Goal: Navigation & Orientation: Find specific page/section

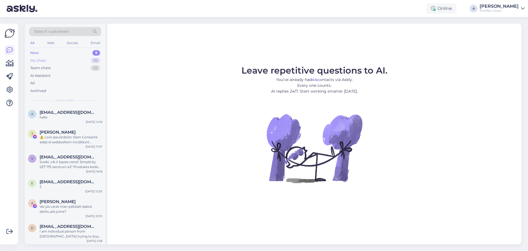
click at [56, 62] on div "My chats 16" at bounding box center [65, 61] width 72 height 8
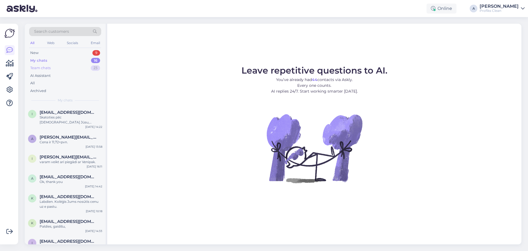
click at [42, 68] on div "Team chats" at bounding box center [40, 68] width 20 height 6
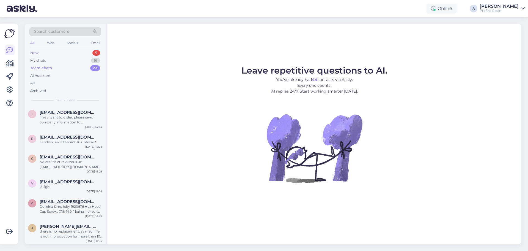
click at [43, 52] on div "New 9" at bounding box center [65, 53] width 72 height 8
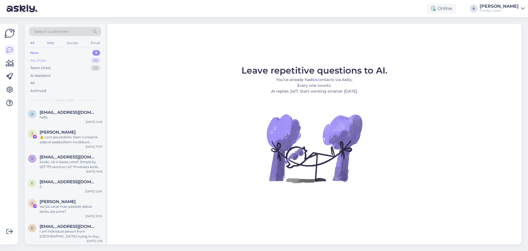
click at [50, 63] on div "My chats 16" at bounding box center [65, 61] width 72 height 8
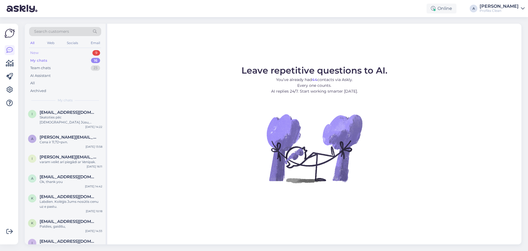
click at [32, 56] on div "New 9" at bounding box center [65, 53] width 72 height 8
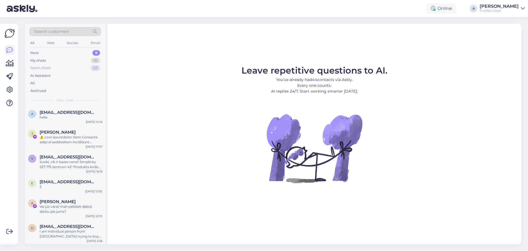
click at [70, 71] on div "Team chats 23" at bounding box center [65, 68] width 72 height 8
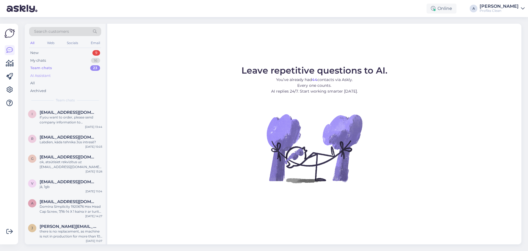
click at [42, 77] on div "AI Assistant" at bounding box center [40, 76] width 20 height 6
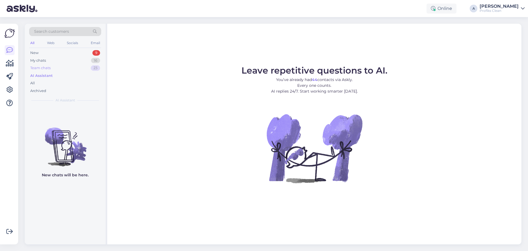
click at [38, 66] on div "Team chats" at bounding box center [40, 68] width 20 height 6
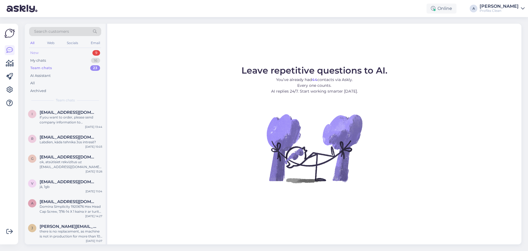
click at [37, 52] on div "New" at bounding box center [34, 53] width 8 height 6
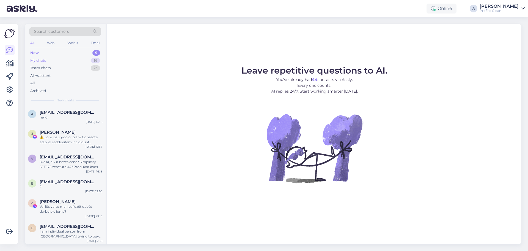
click at [58, 58] on div "My chats 16" at bounding box center [65, 61] width 72 height 8
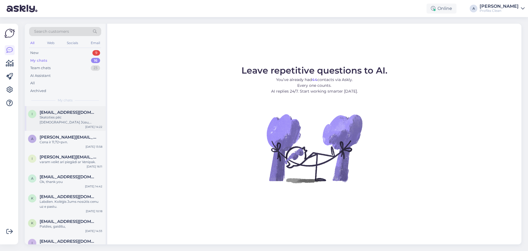
click at [61, 117] on div "Skatoties pēc [DEMOGRAPHIC_DATA] Jūsu, datubāzē neesat mums. Tad būs priekšapma…" at bounding box center [71, 120] width 63 height 10
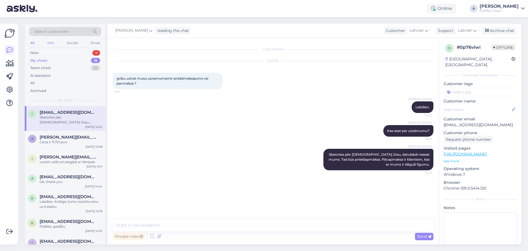
click at [50, 42] on div "Web" at bounding box center [51, 42] width 10 height 7
click at [68, 46] on div "Socials" at bounding box center [72, 42] width 13 height 7
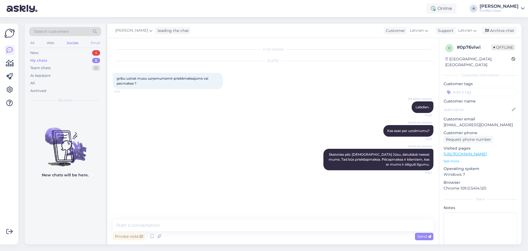
click at [91, 43] on div "Email" at bounding box center [96, 42] width 12 height 7
click at [97, 43] on div "Email" at bounding box center [96, 42] width 12 height 7
click at [37, 42] on div "All Web Socials Email" at bounding box center [65, 43] width 72 height 9
click at [32, 43] on div "All" at bounding box center [32, 42] width 6 height 7
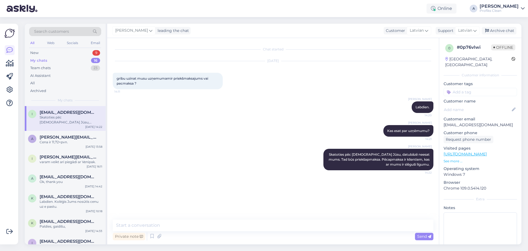
click at [80, 124] on div "Skatoties pēc [DEMOGRAPHIC_DATA] Jūsu, datubāzē neesat mums. Tad būs priekšapma…" at bounding box center [71, 120] width 63 height 10
click at [79, 139] on span "[PERSON_NAME][EMAIL_ADDRESS][DOMAIN_NAME]" at bounding box center [68, 137] width 57 height 5
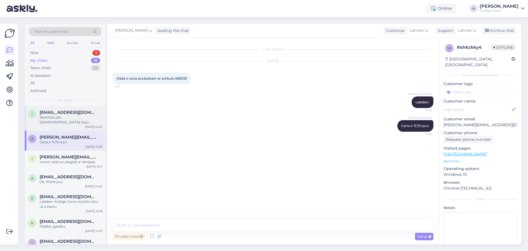
click at [72, 121] on div "Skatoties pēc [DEMOGRAPHIC_DATA] Jūsu, datubāzē neesat mums. Tad būs priekšapma…" at bounding box center [71, 120] width 63 height 10
